Goal: Information Seeking & Learning: Learn about a topic

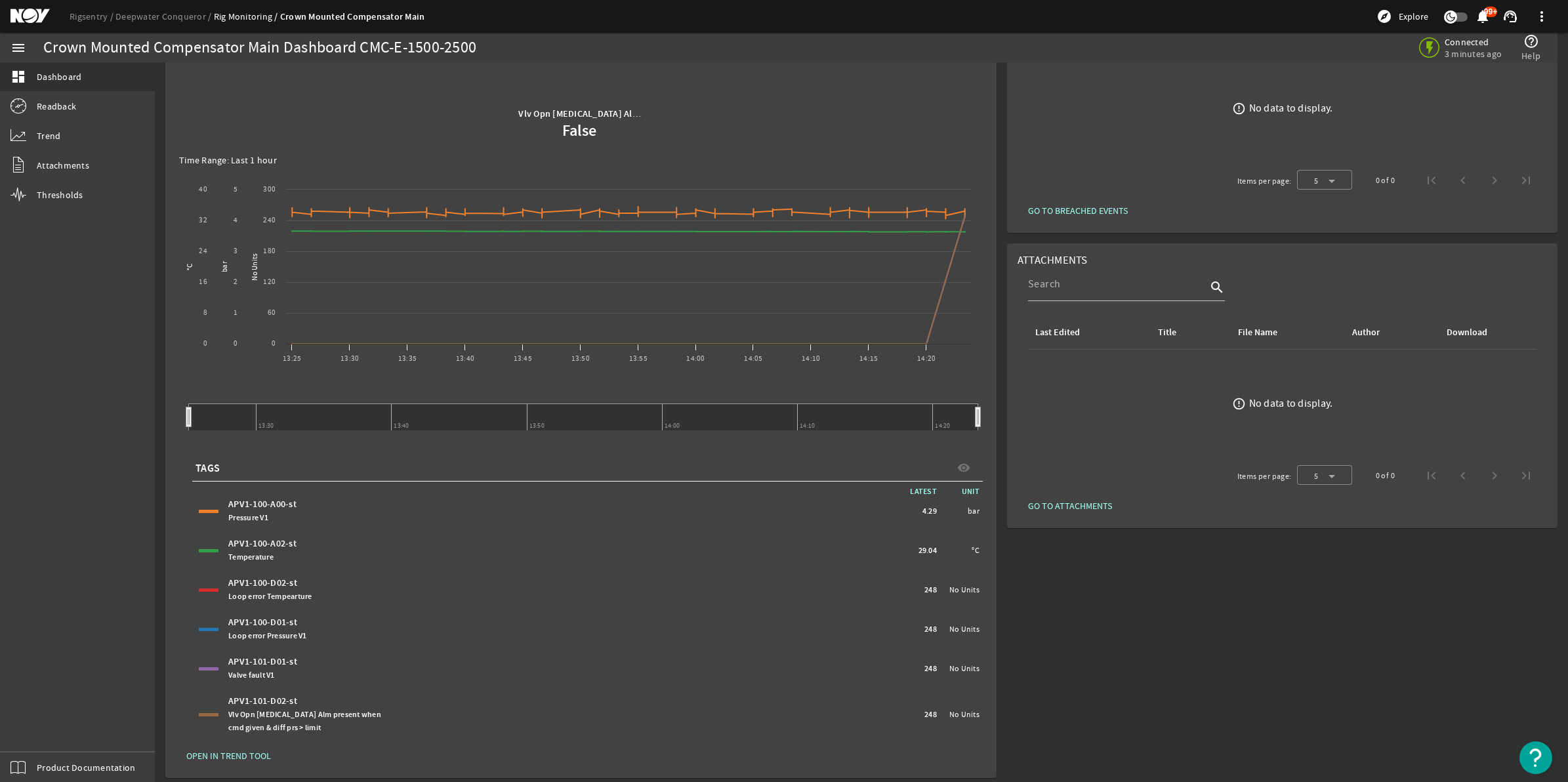
scroll to position [105, 0]
click at [248, 749] on span "OPEN IN TREND TOOL" at bounding box center [229, 750] width 85 height 13
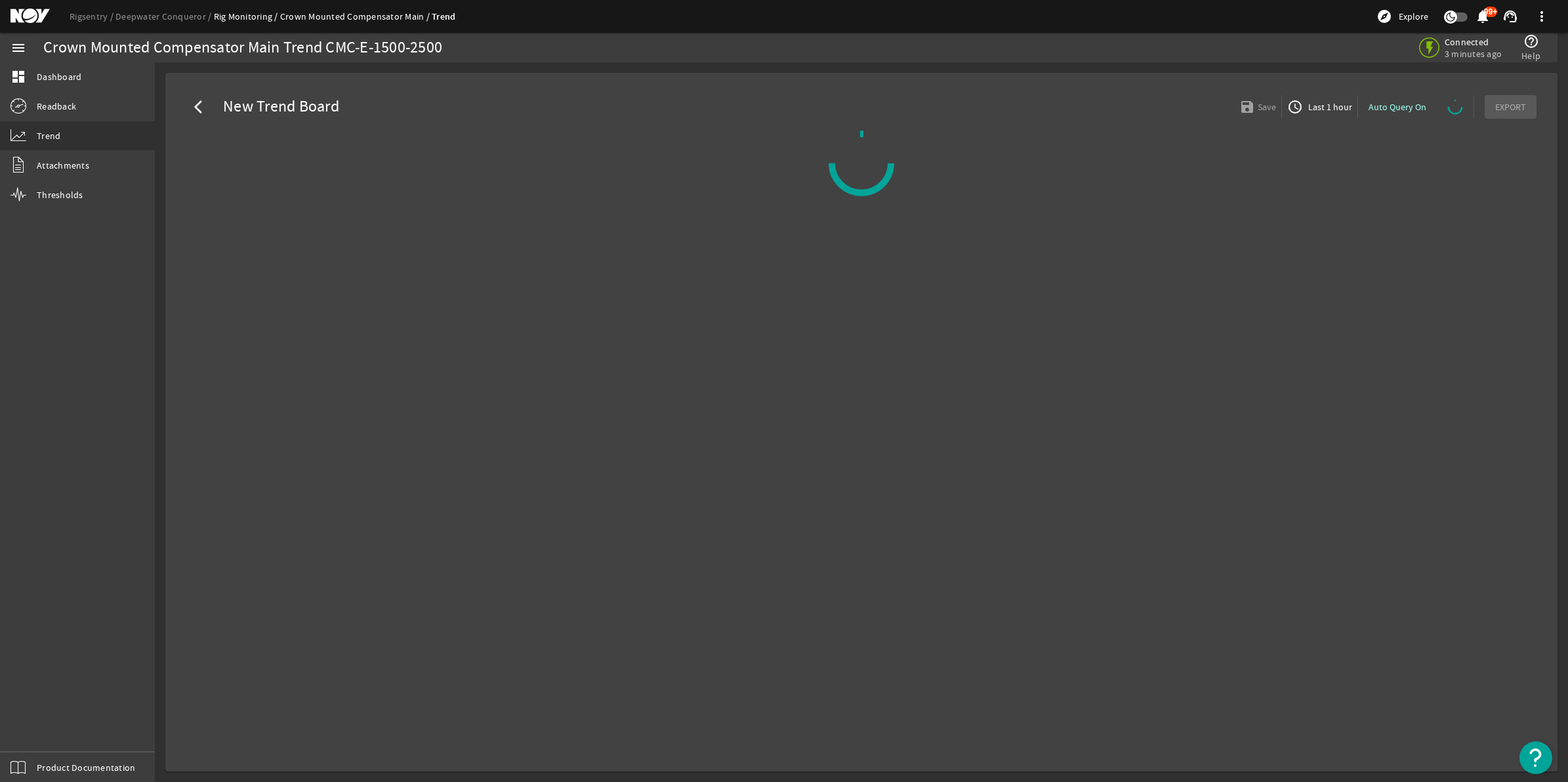
select select "ALL"
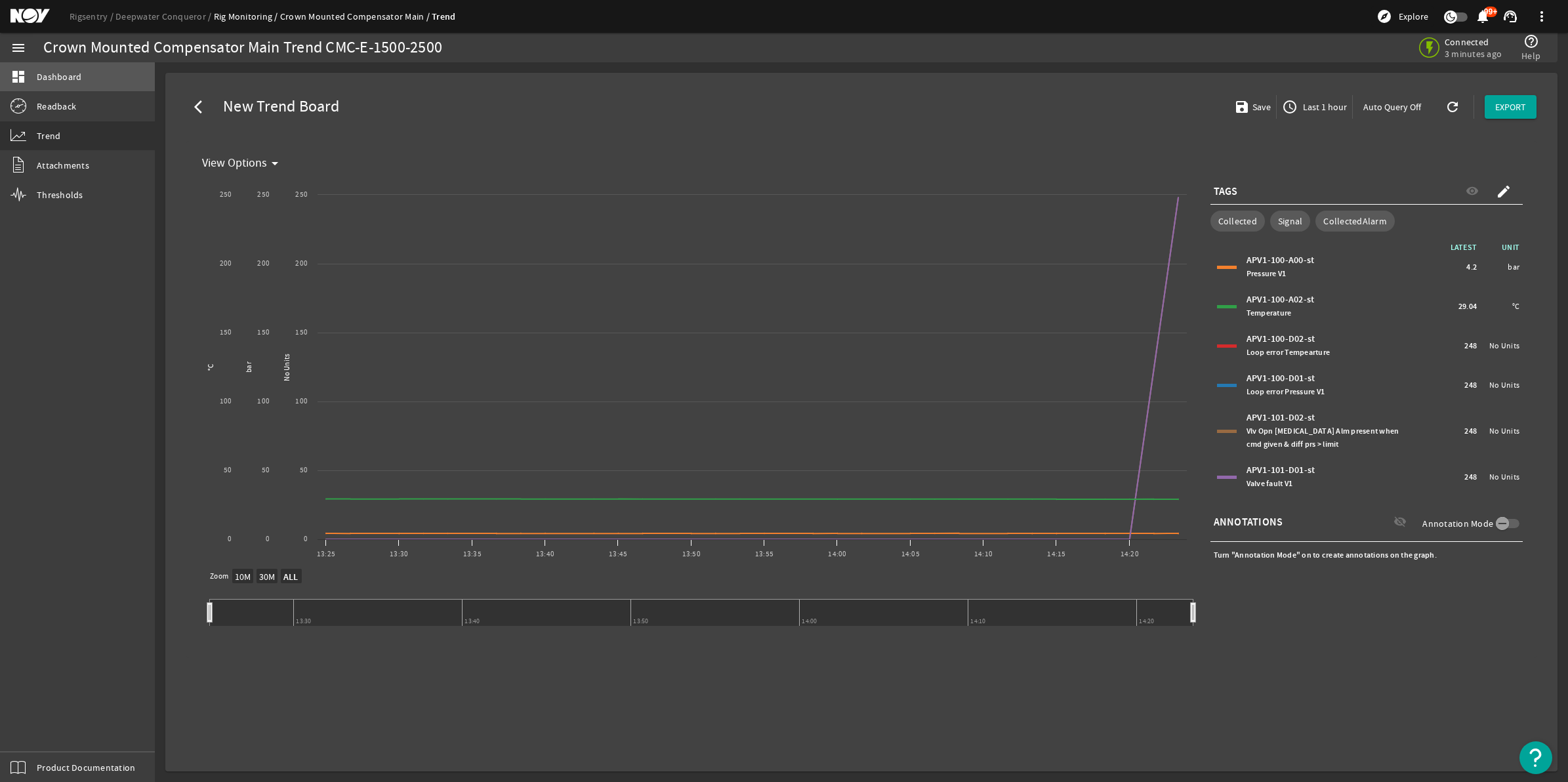
click at [69, 77] on span "Dashboard" at bounding box center [59, 77] width 44 height 13
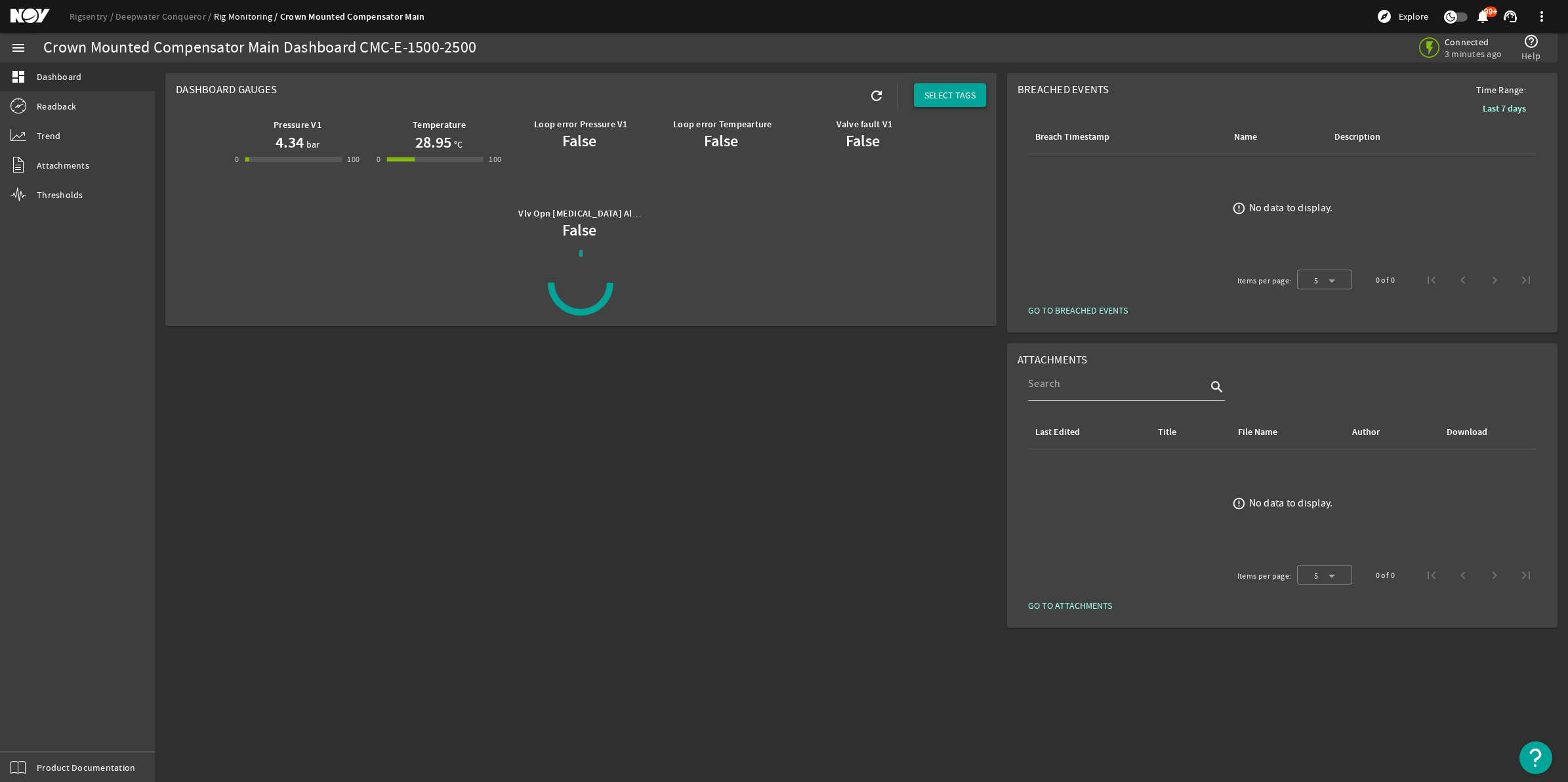
click at [951, 95] on span "SELECT TAGS" at bounding box center [949, 95] width 51 height 13
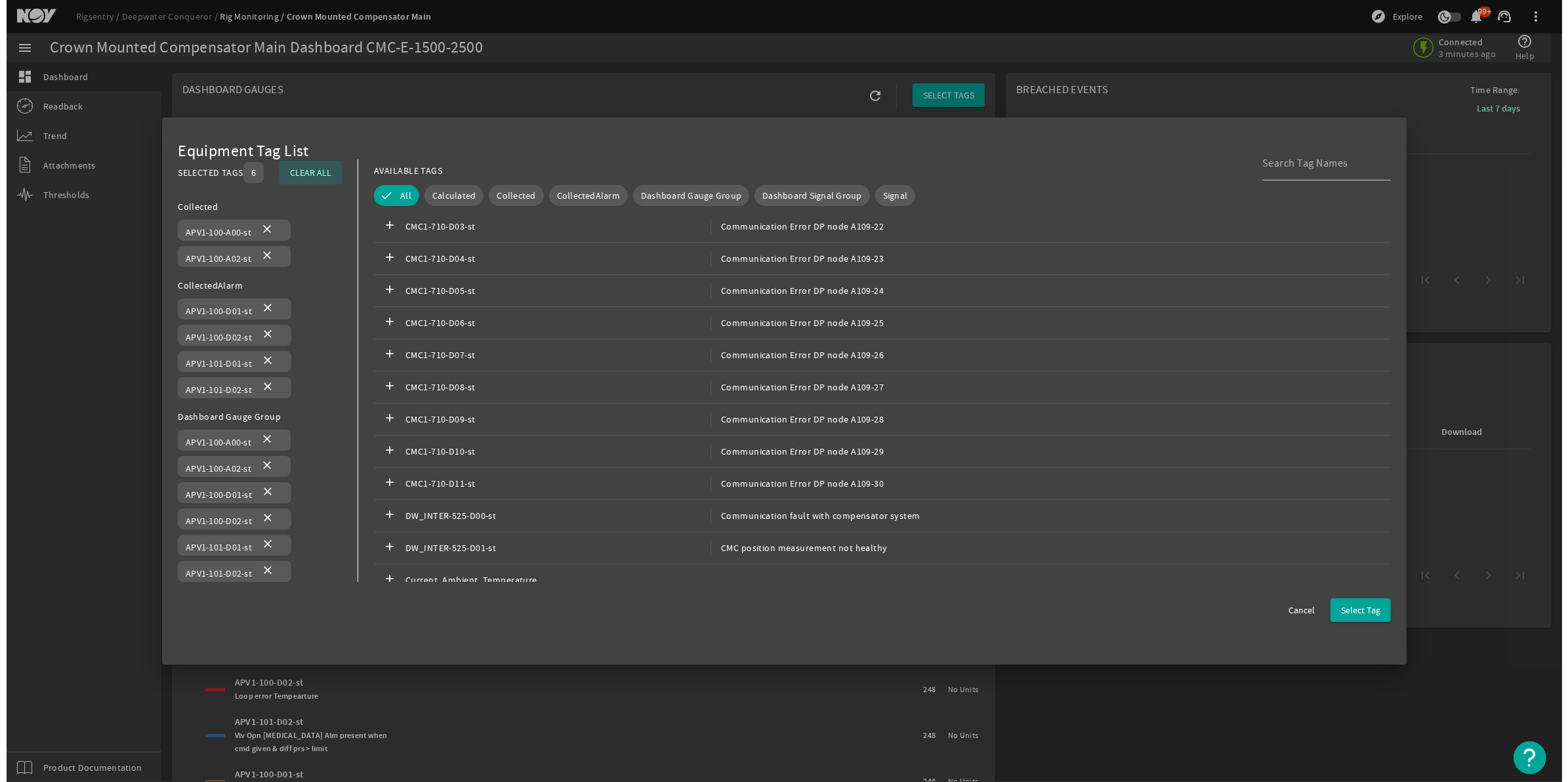
scroll to position [4361, 0]
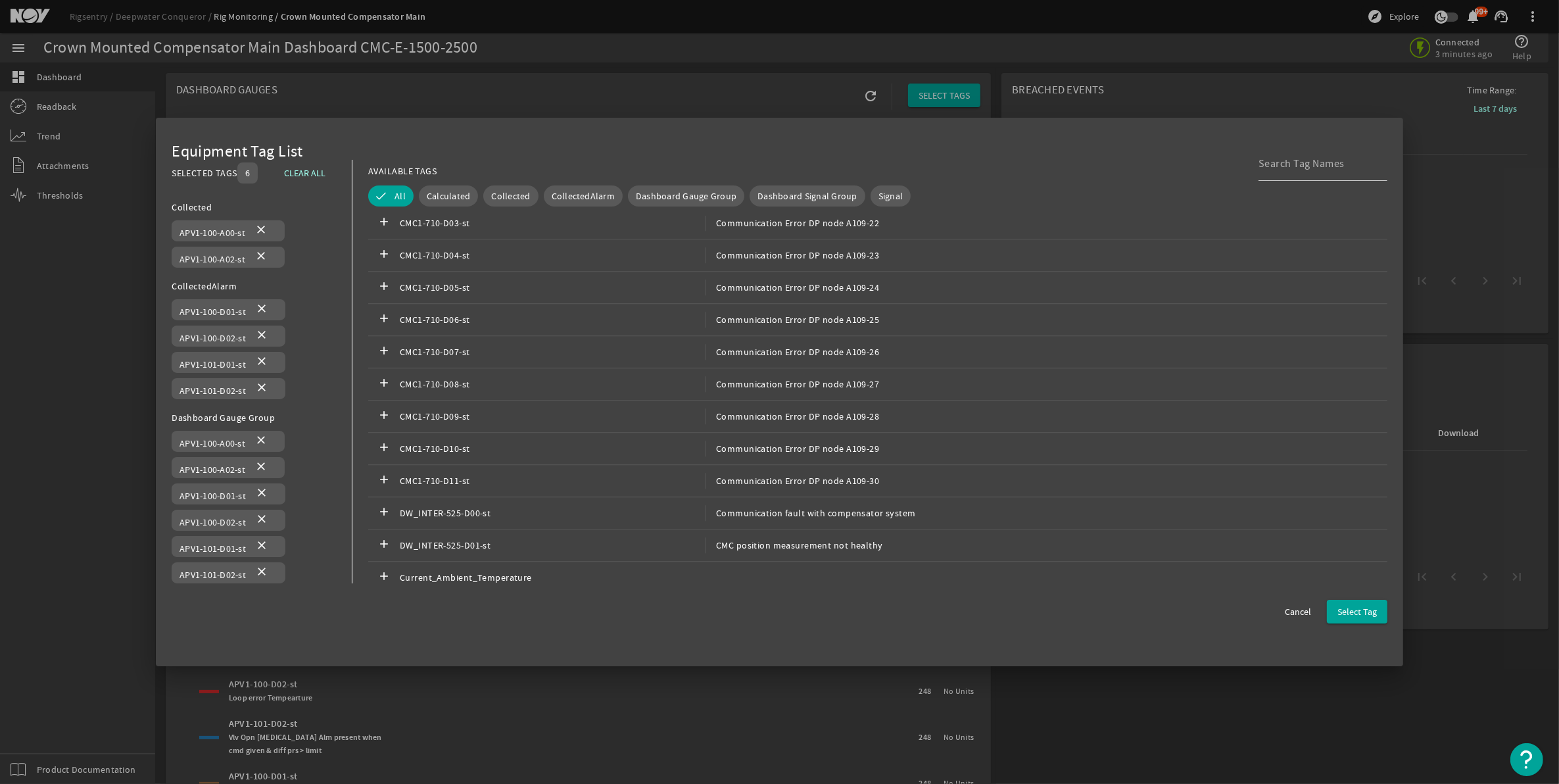
click at [1362, 57] on div at bounding box center [780, 392] width 1559 height 784
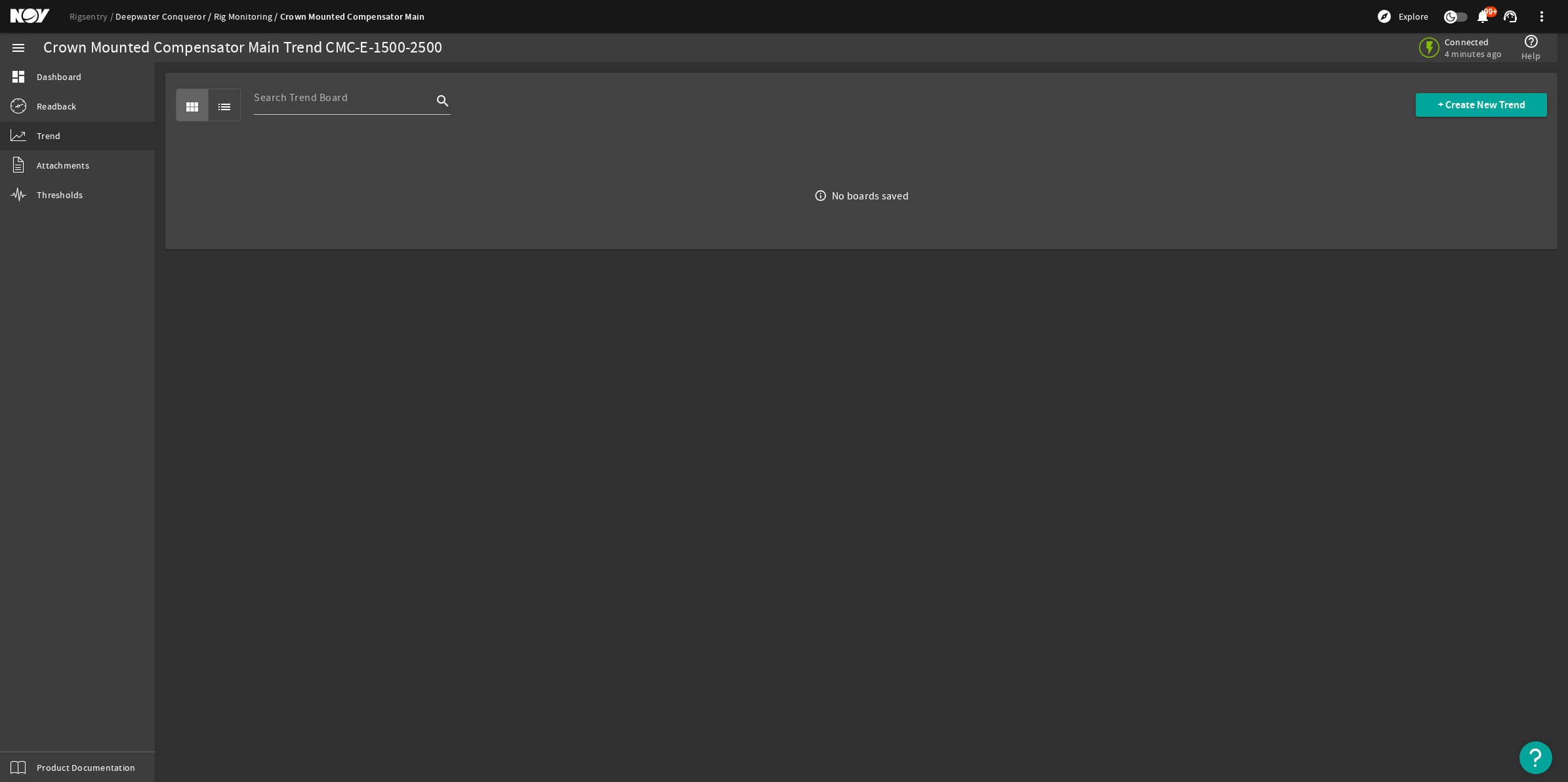
click at [187, 14] on link "Deepwater Conqueror" at bounding box center [164, 16] width 99 height 12
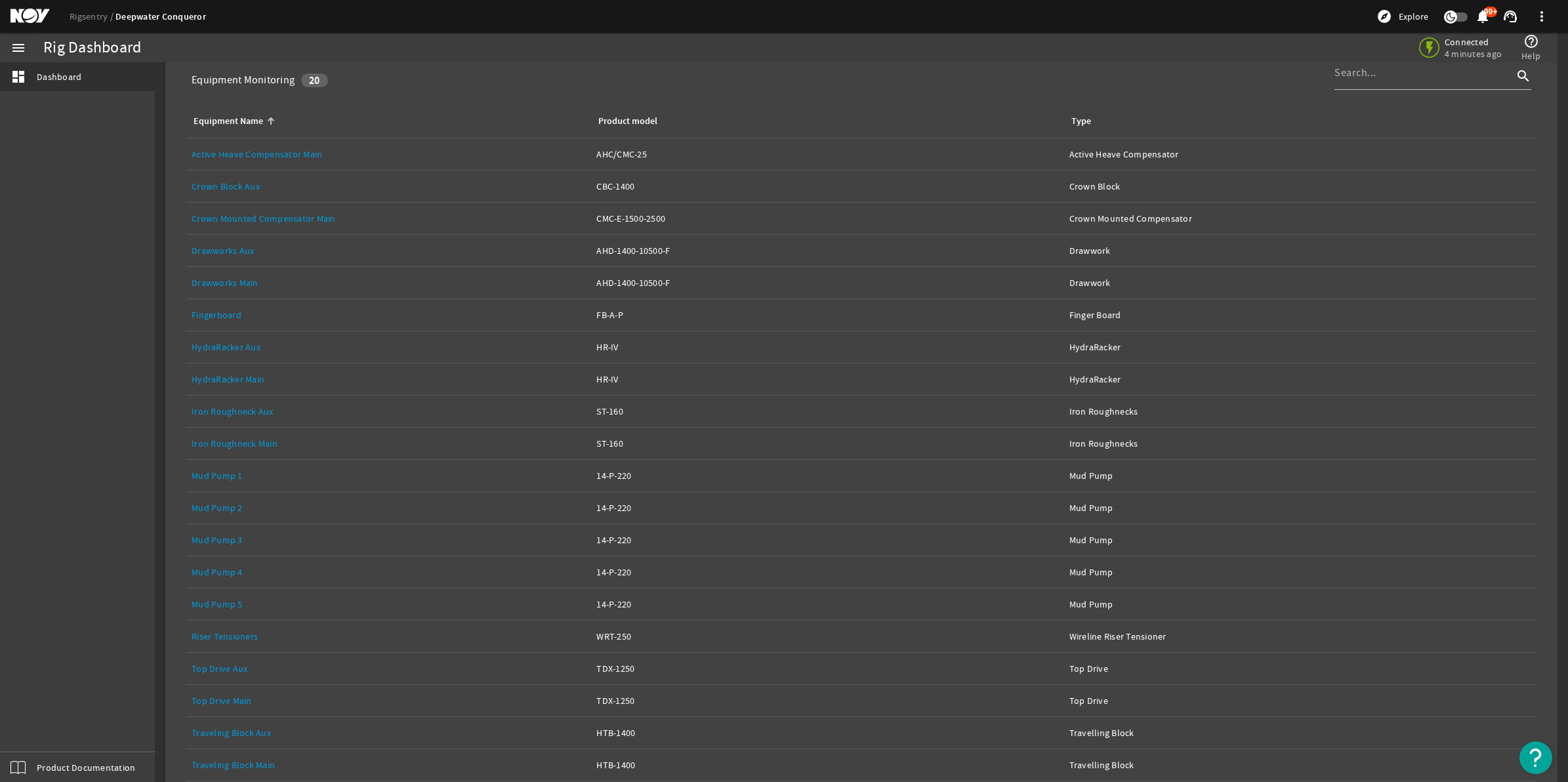
scroll to position [182, 0]
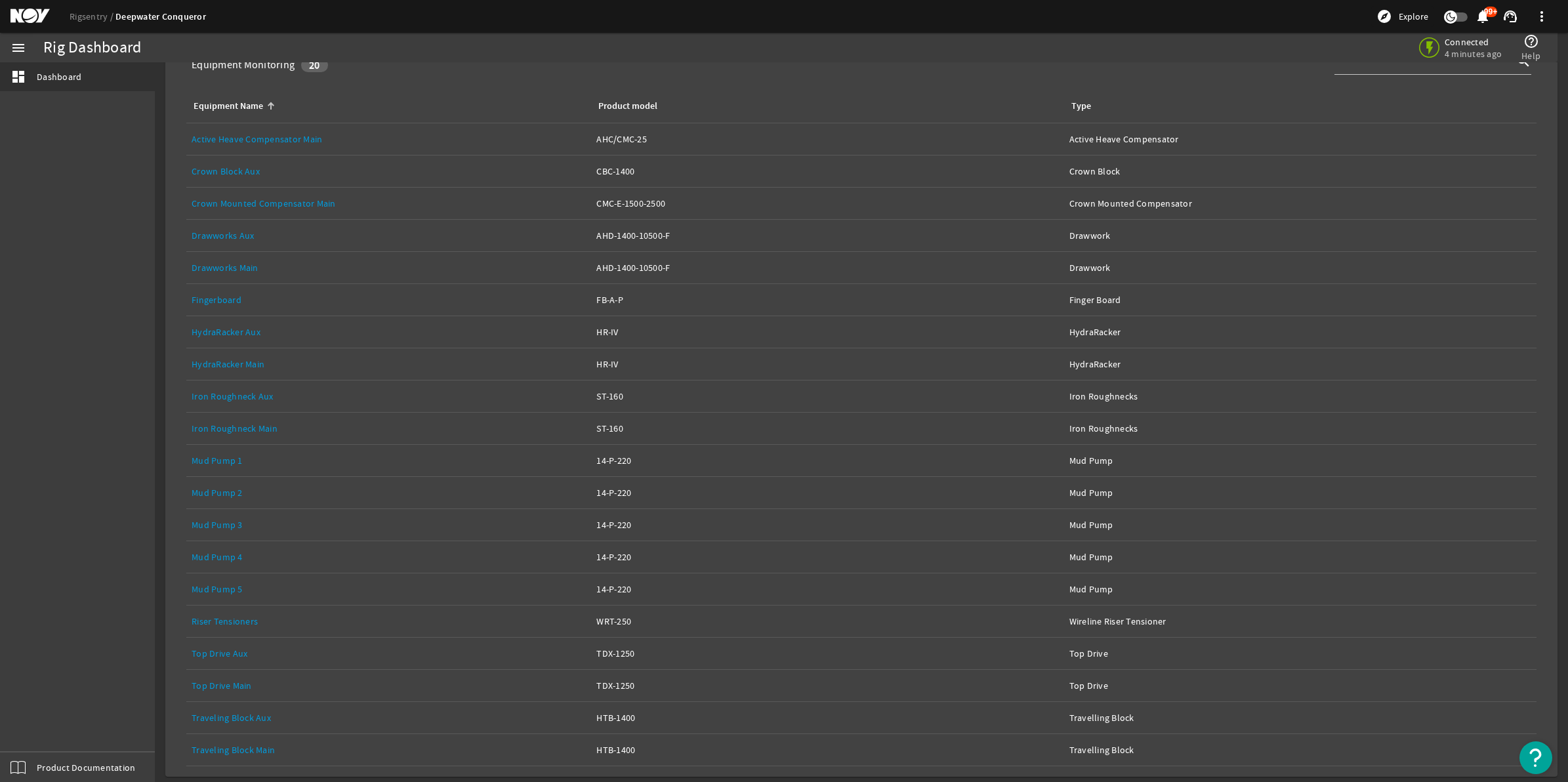
click at [218, 294] on link "Fingerboard" at bounding box center [217, 300] width 50 height 12
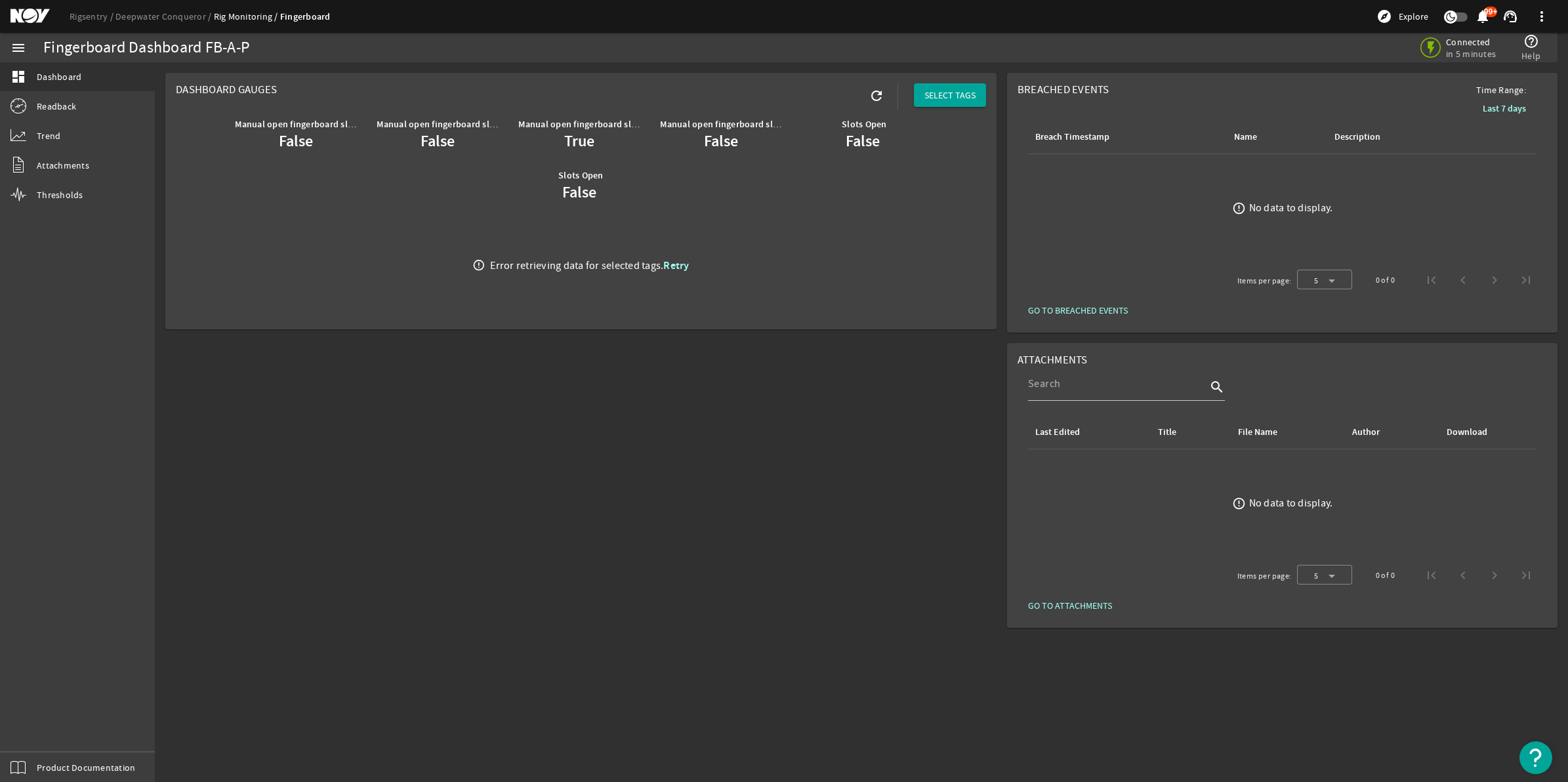
click at [667, 259] on span "Retry" at bounding box center [676, 265] width 26 height 14
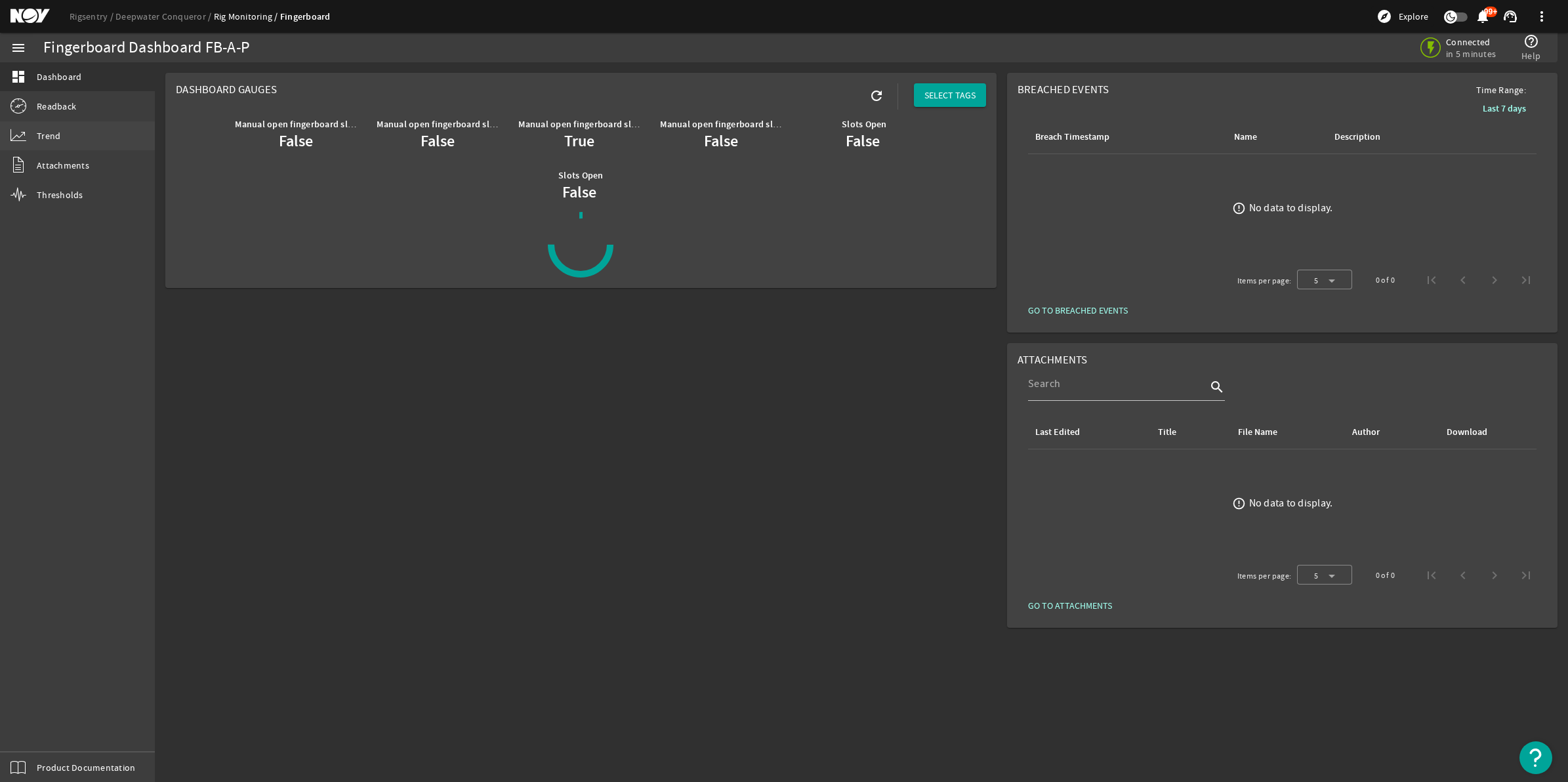
click at [33, 139] on link "Trend" at bounding box center [77, 136] width 155 height 29
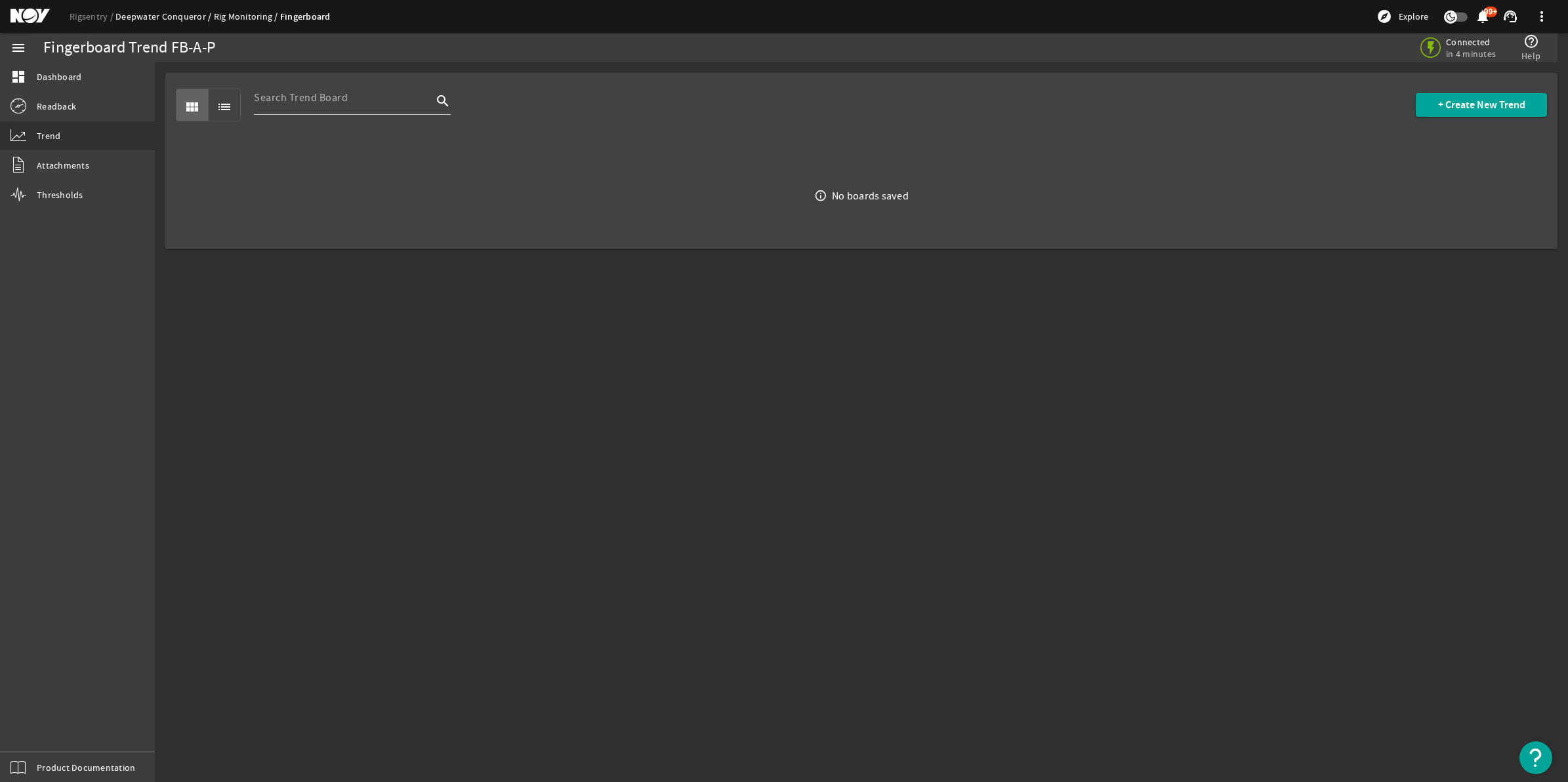
click at [171, 13] on link "Deepwater Conqueror" at bounding box center [164, 16] width 99 height 12
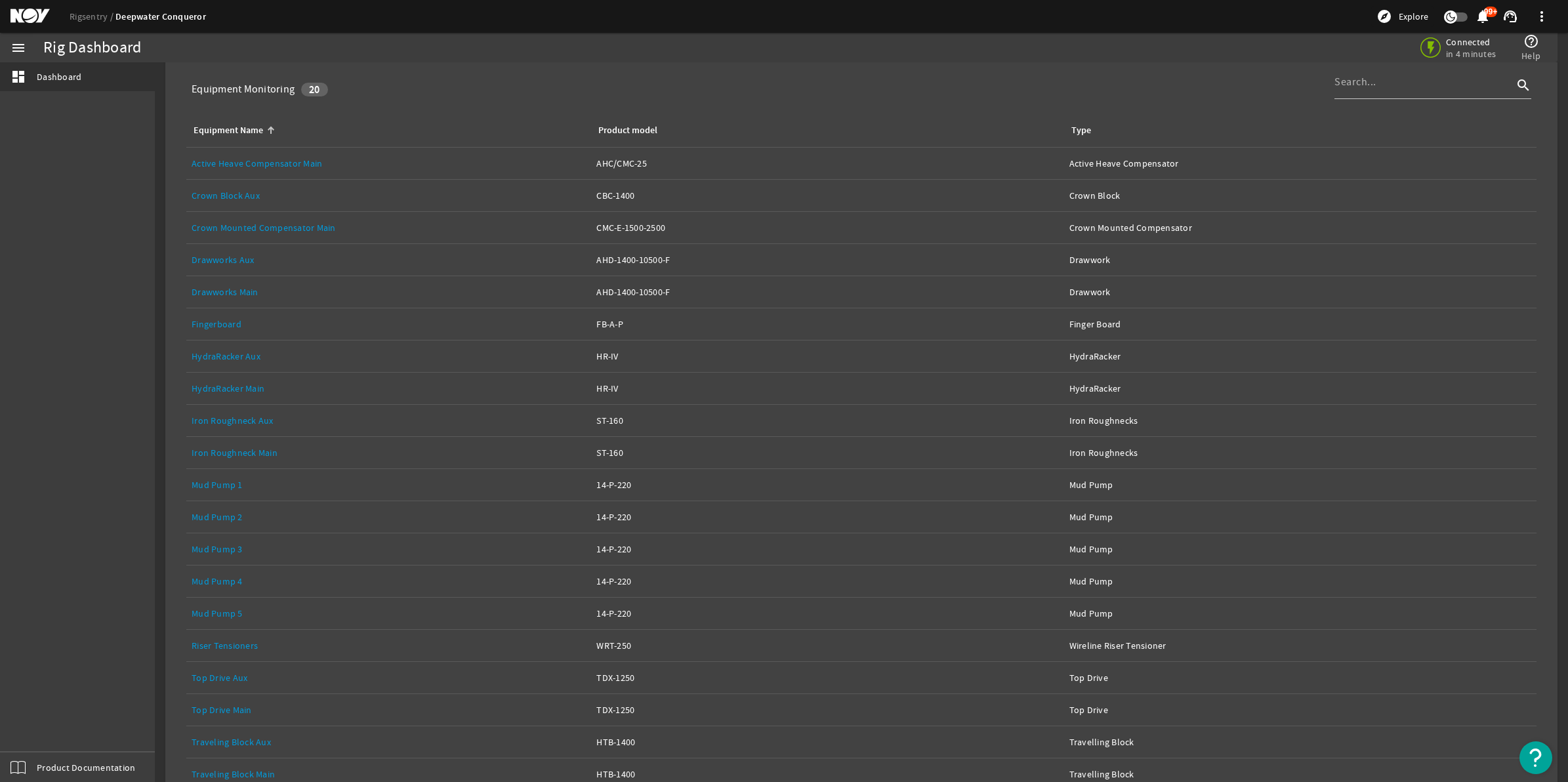
scroll to position [182, 0]
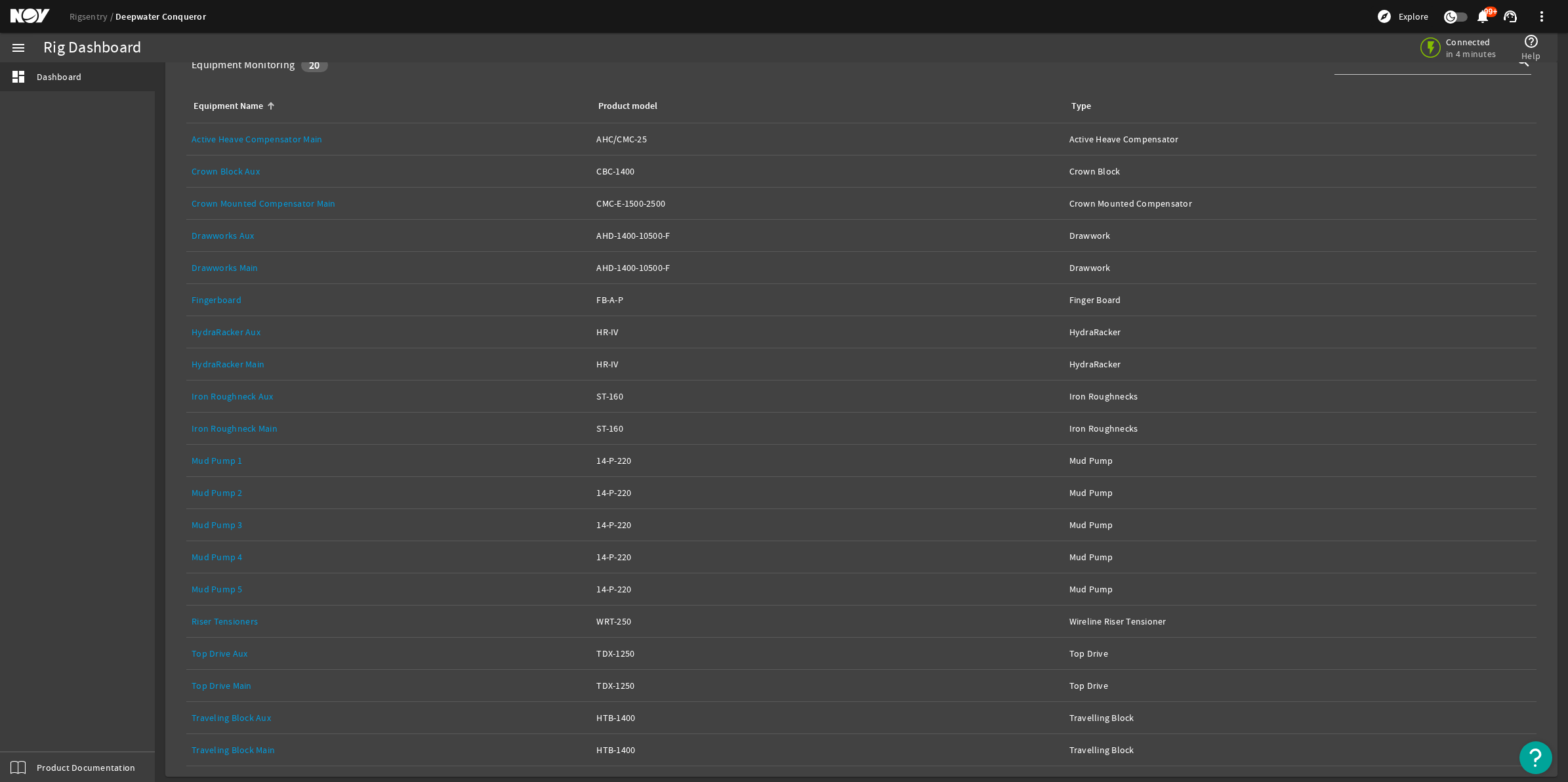
click at [232, 750] on link "Traveling Block Main" at bounding box center [233, 749] width 83 height 12
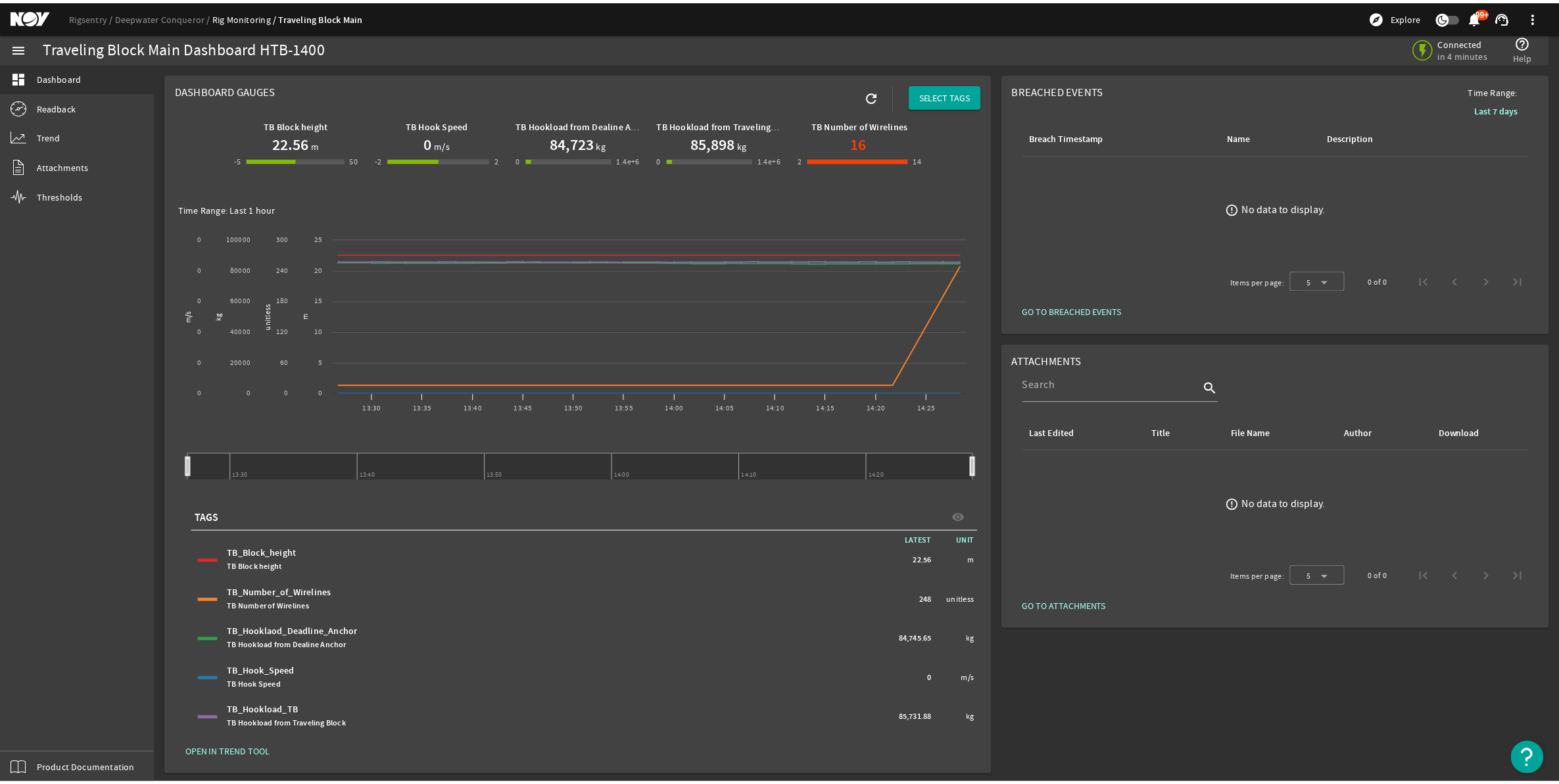
scroll to position [2, 0]
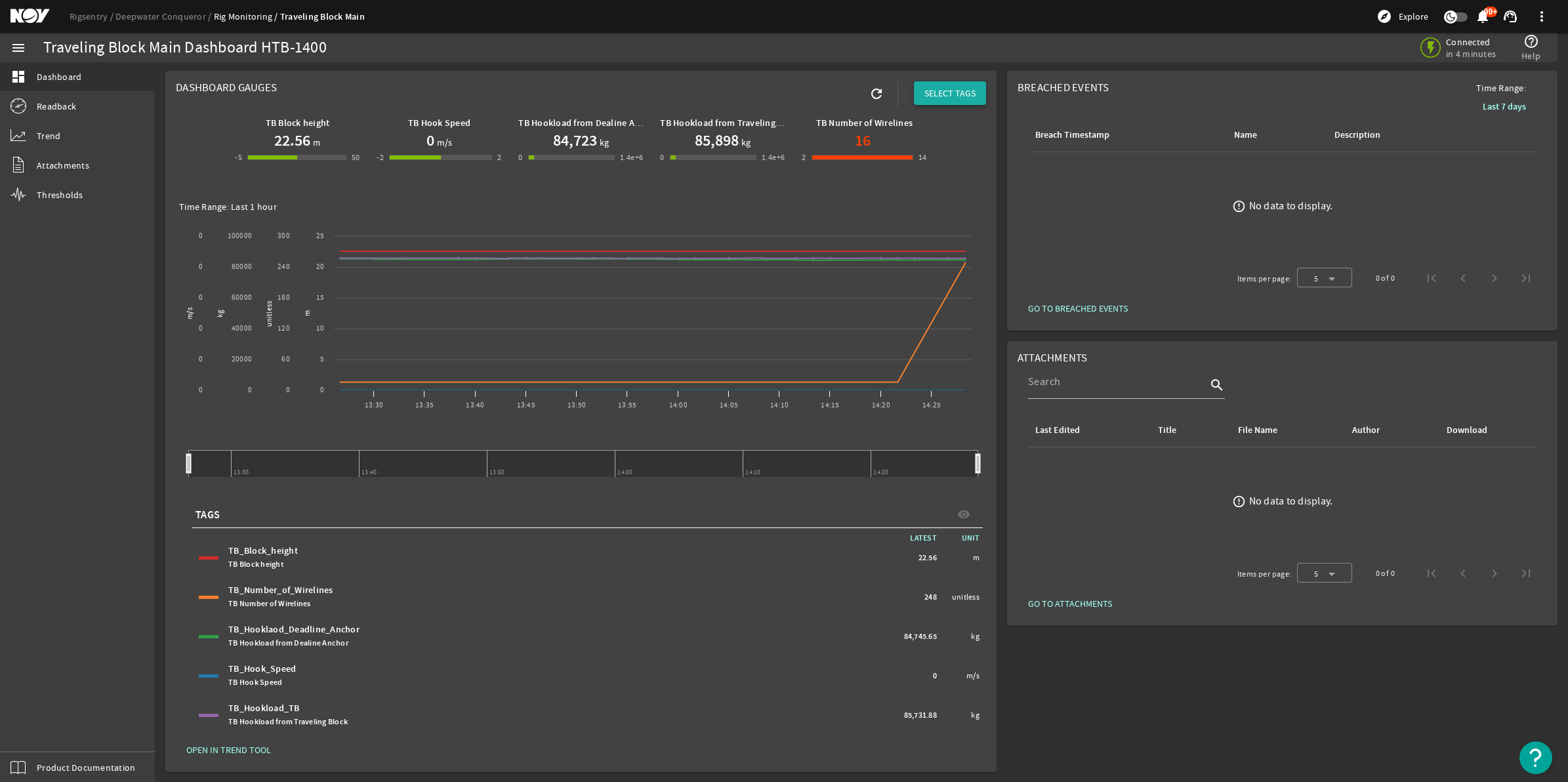
click at [929, 92] on span "SELECT TAGS" at bounding box center [949, 93] width 51 height 13
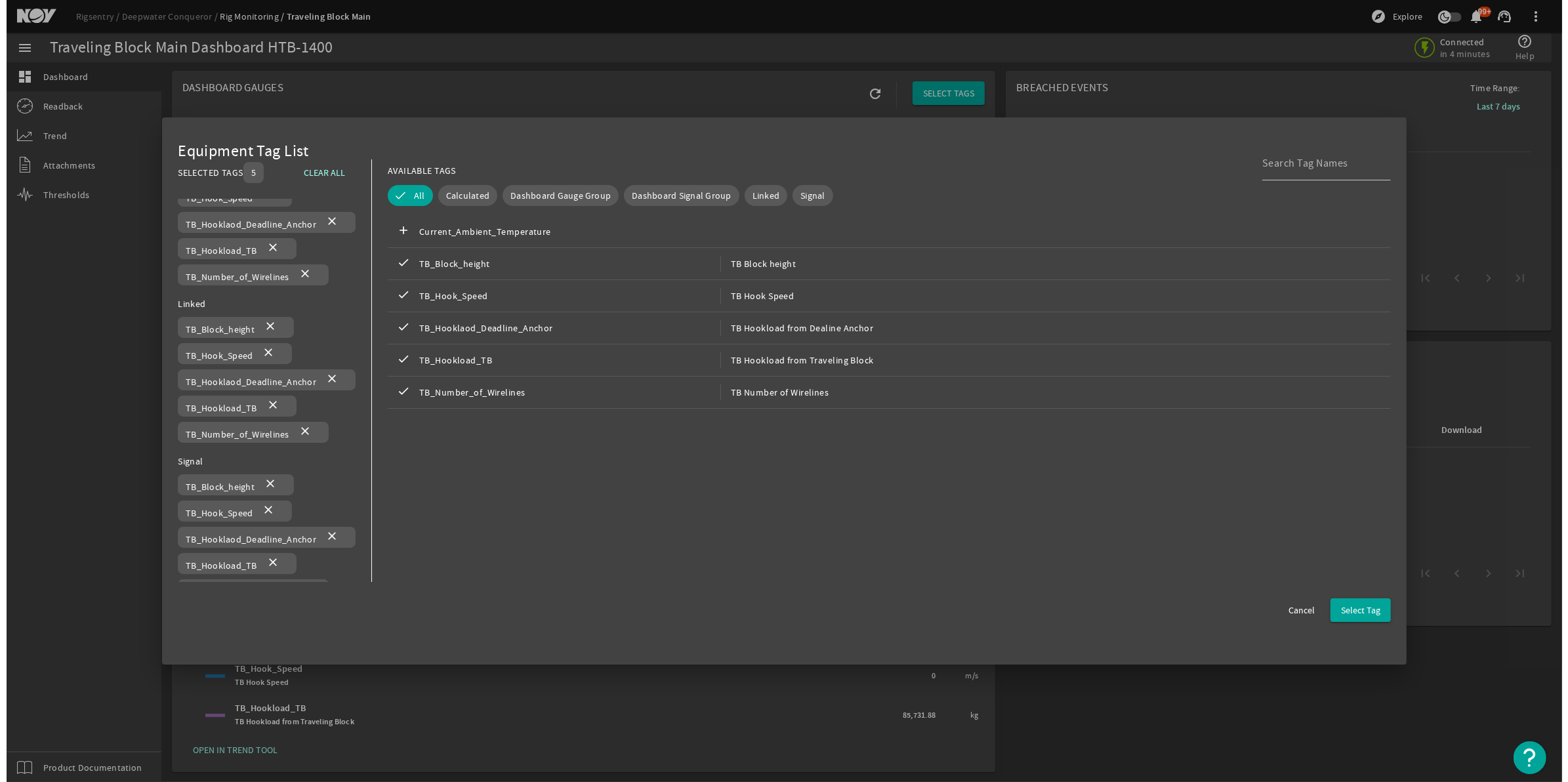
scroll to position [0, 0]
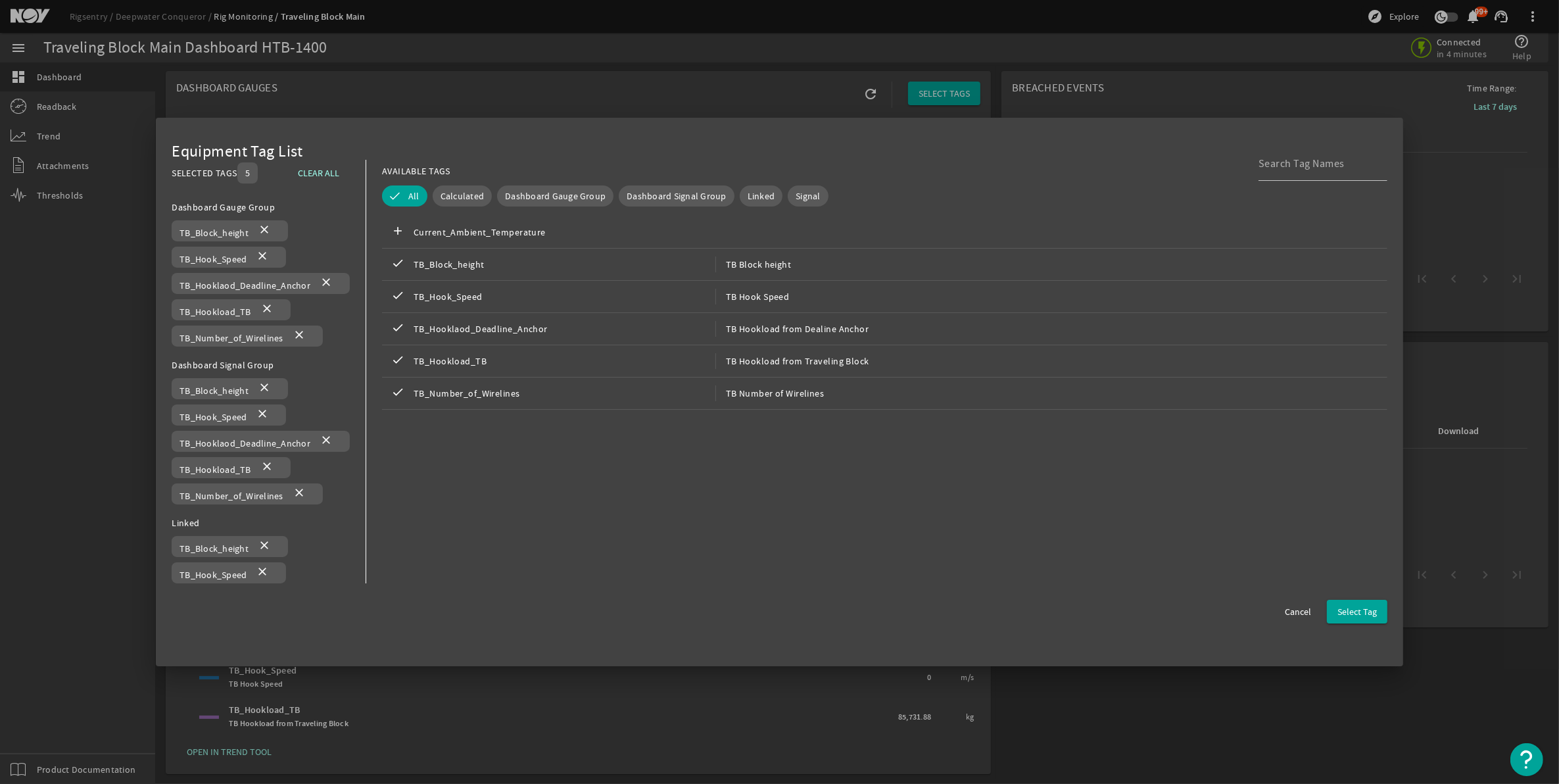
click at [1486, 294] on div at bounding box center [780, 392] width 1559 height 784
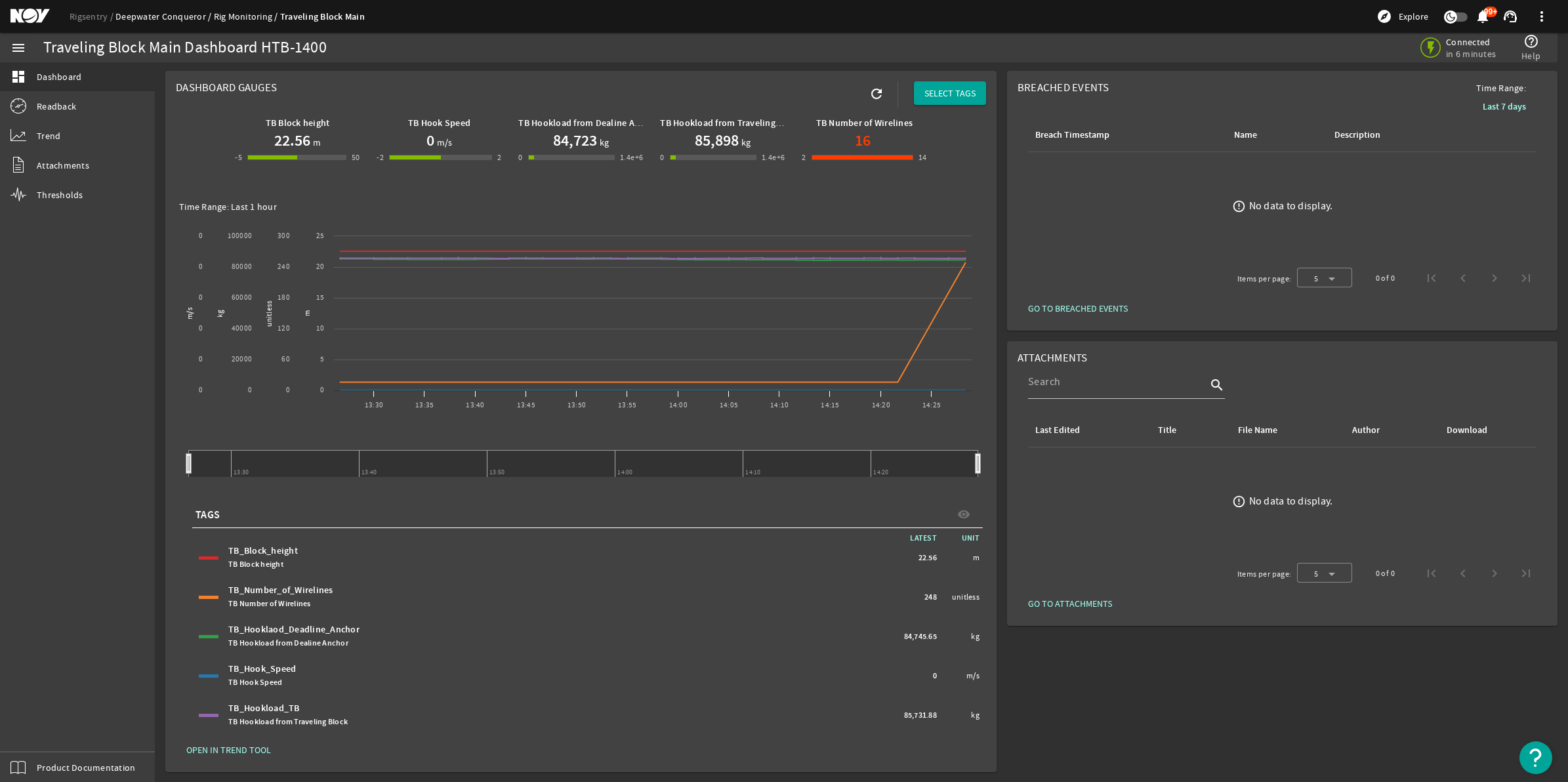
click at [181, 18] on link "Deepwater Conqueror" at bounding box center [164, 16] width 99 height 12
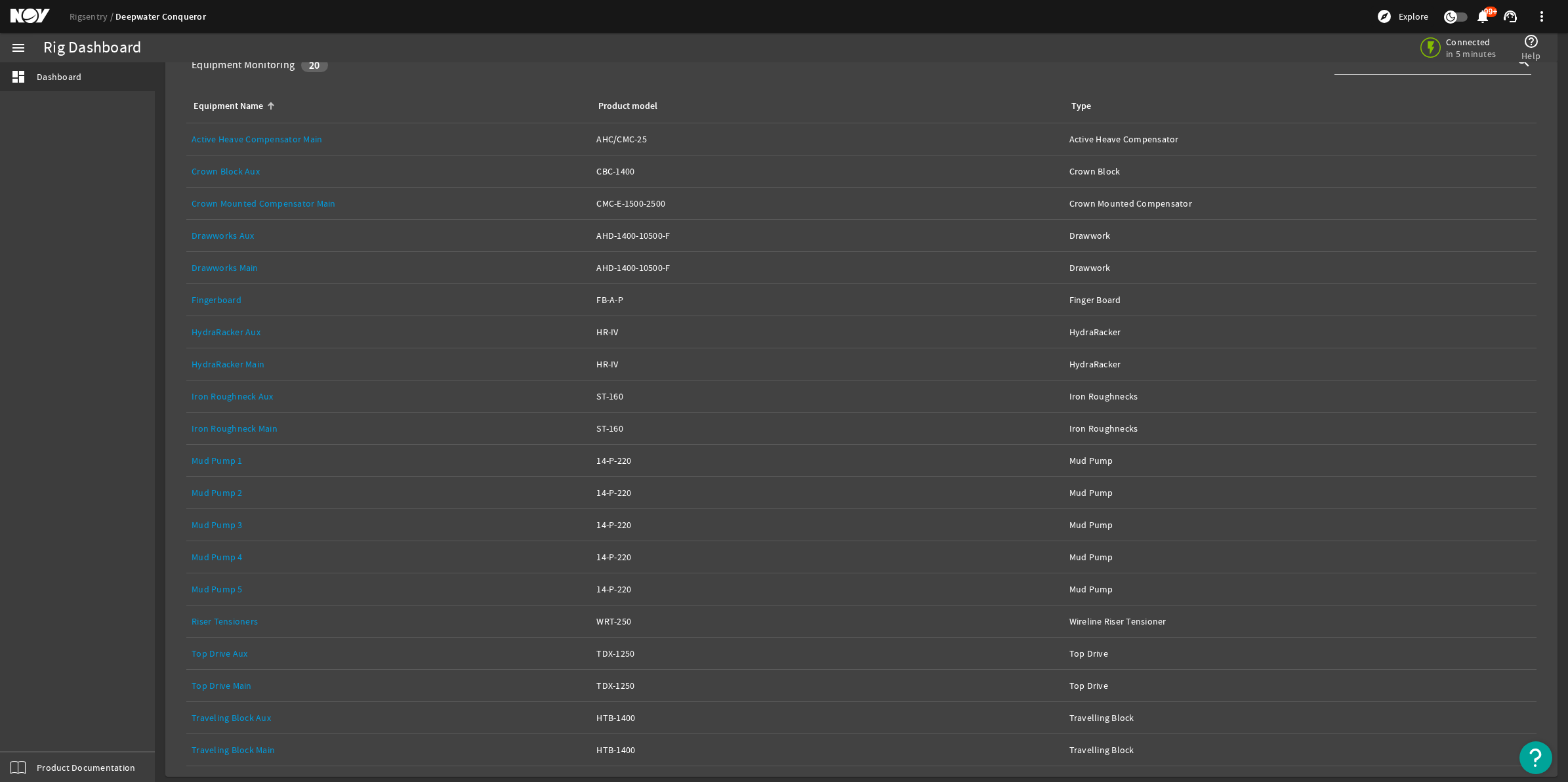
scroll to position [177, 0]
